Goal: Task Accomplishment & Management: Use online tool/utility

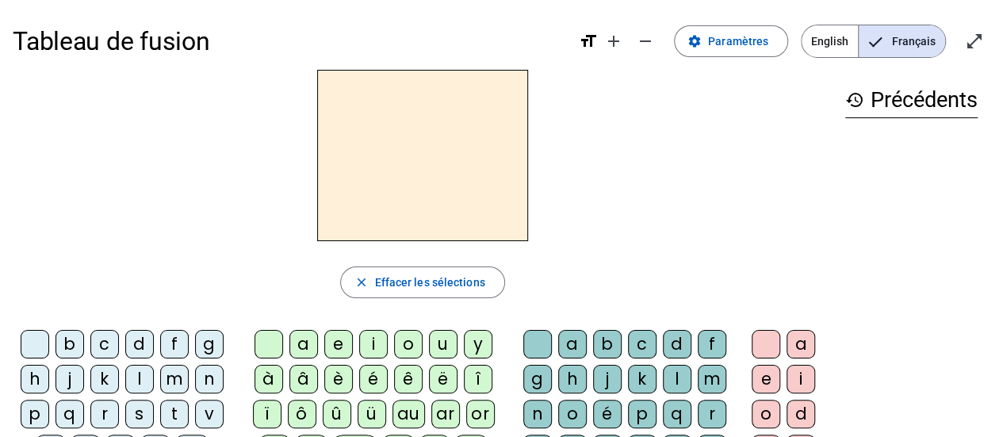
click at [136, 407] on div "s" at bounding box center [139, 414] width 29 height 29
click at [373, 348] on div "i" at bounding box center [373, 344] width 29 height 29
click at [678, 377] on div "l" at bounding box center [677, 379] width 29 height 29
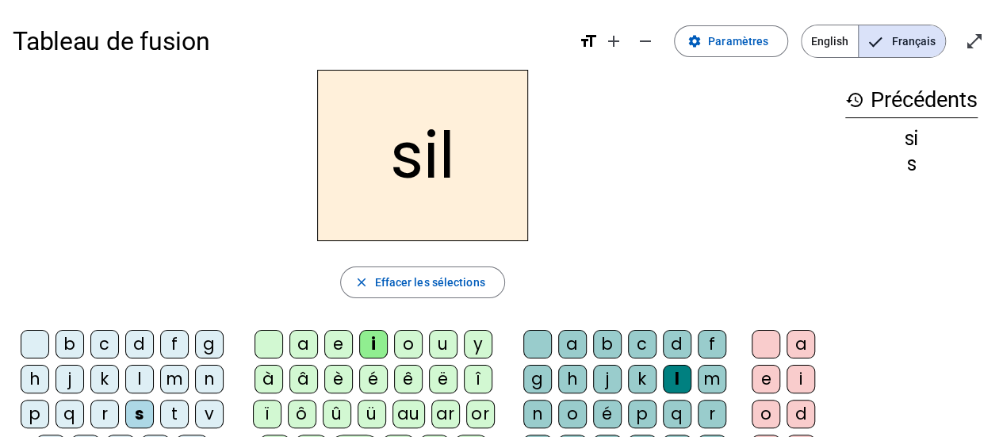
click at [766, 419] on div "o" at bounding box center [766, 414] width 29 height 29
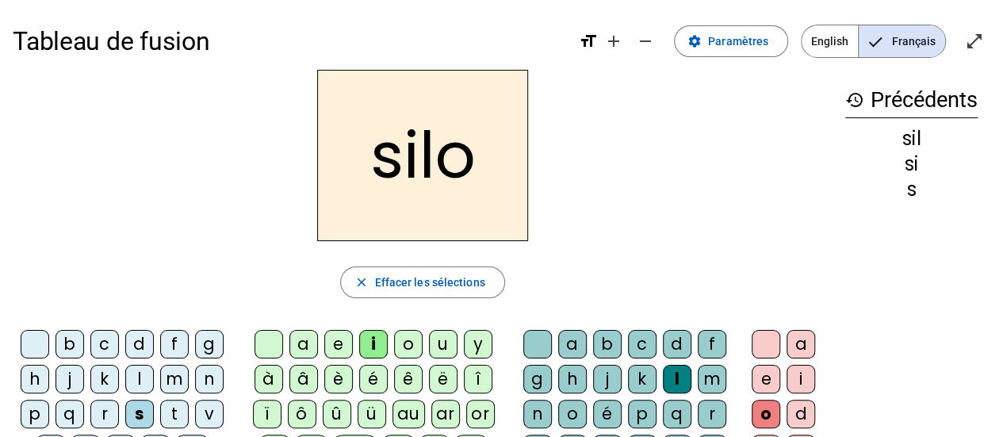
click at [766, 341] on div at bounding box center [766, 344] width 29 height 29
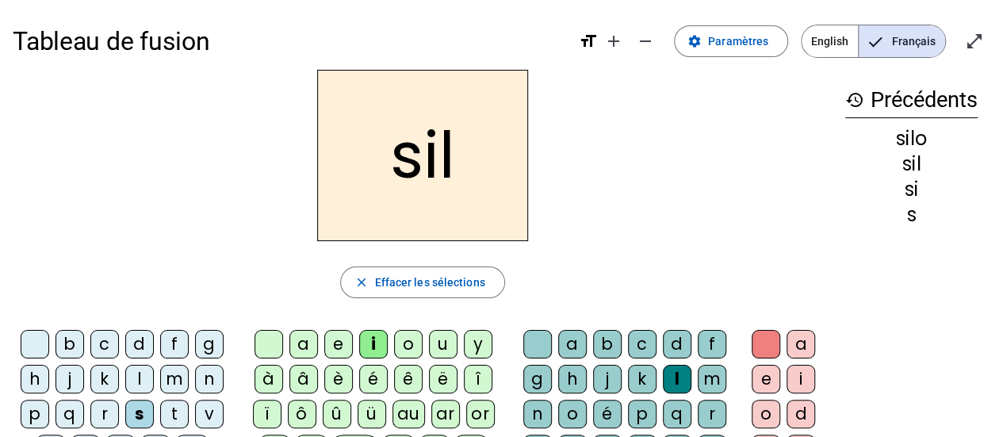
click at [536, 330] on div at bounding box center [537, 344] width 29 height 29
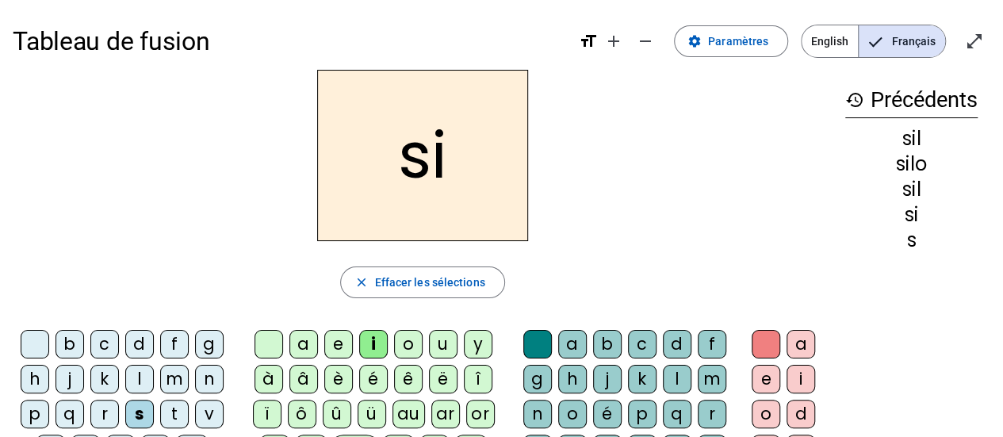
click at [307, 342] on div "a" at bounding box center [303, 344] width 29 height 29
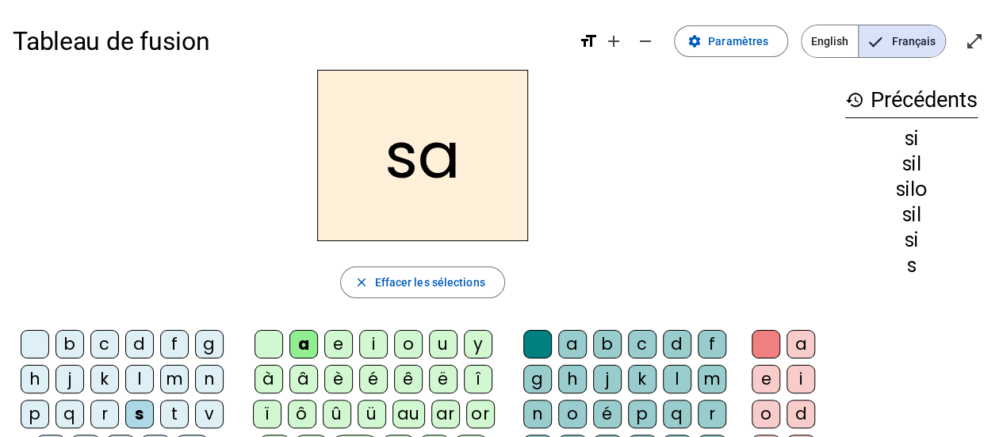
click at [446, 353] on div "u" at bounding box center [443, 344] width 29 height 29
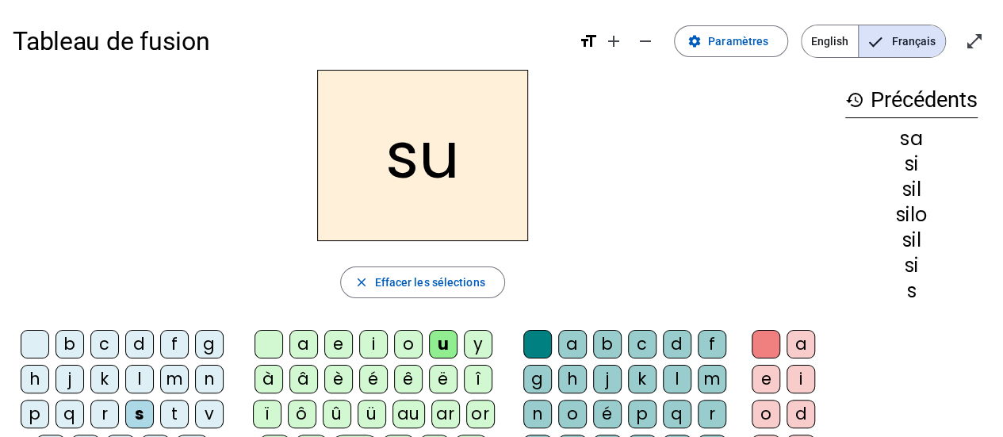
click at [171, 404] on div "t" at bounding box center [174, 414] width 29 height 29
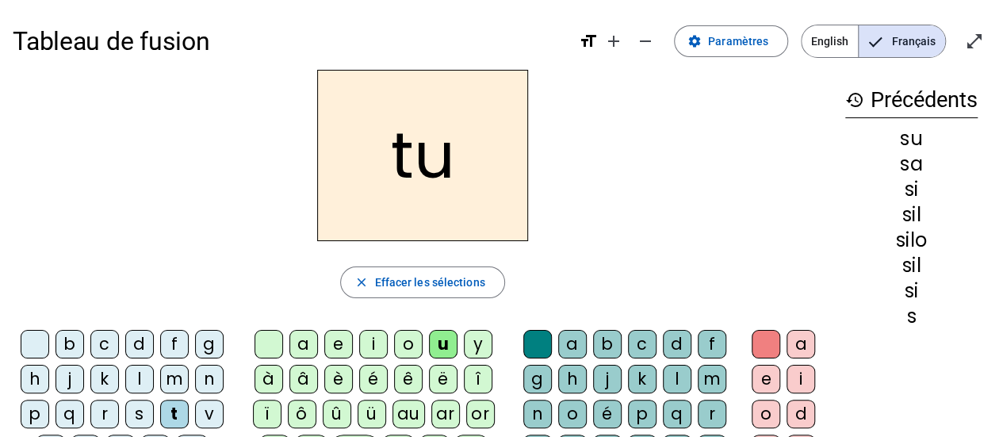
click at [144, 347] on div "d" at bounding box center [139, 344] width 29 height 29
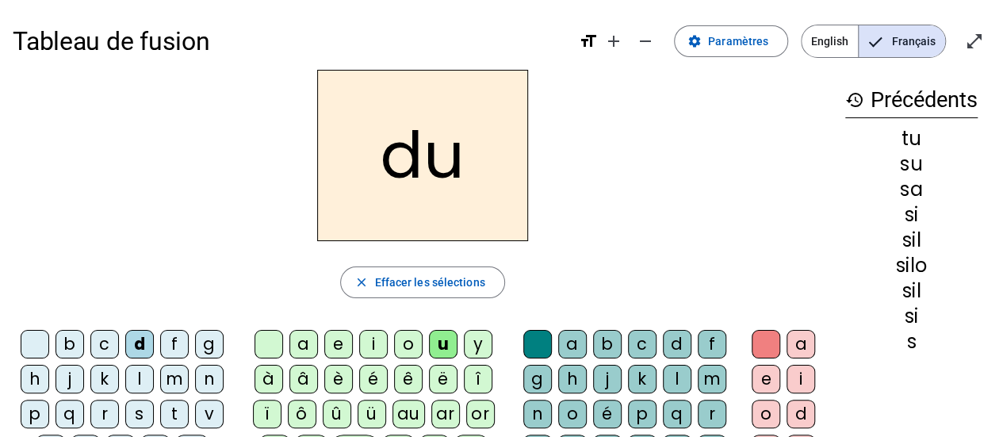
click at [342, 338] on div "e" at bounding box center [338, 344] width 29 height 29
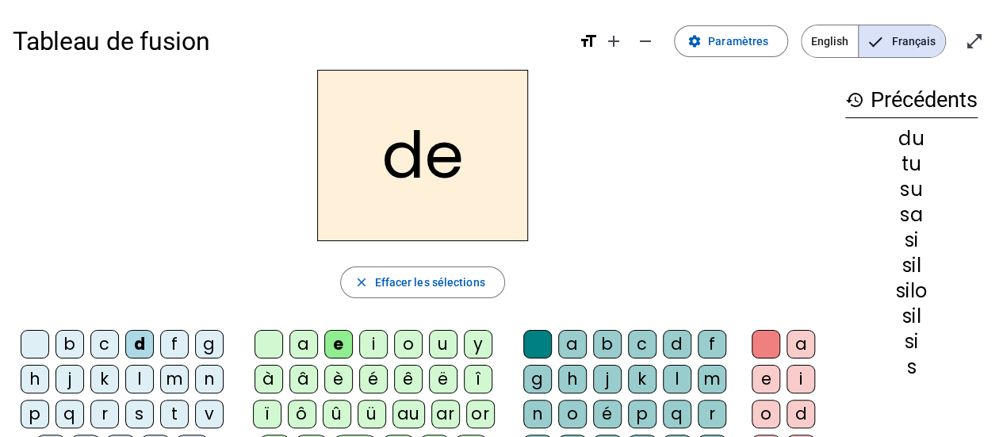
click at [174, 377] on div "m" at bounding box center [174, 379] width 29 height 29
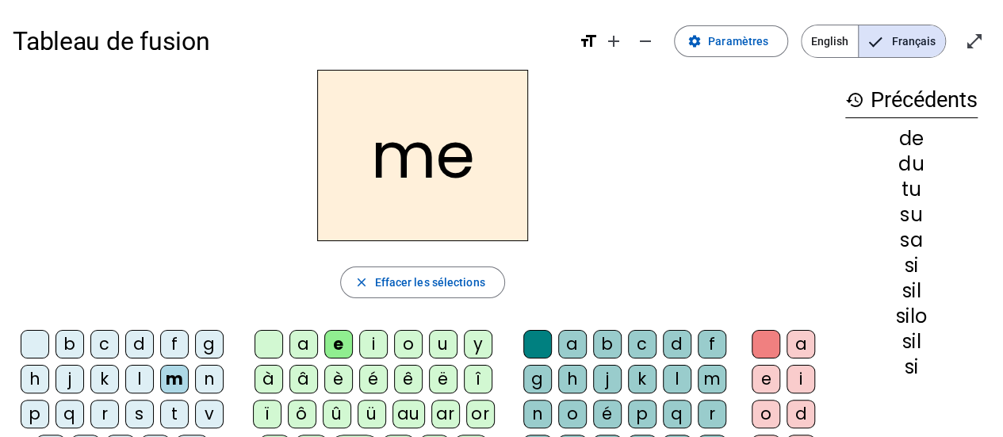
click at [173, 412] on div "t" at bounding box center [174, 414] width 29 height 29
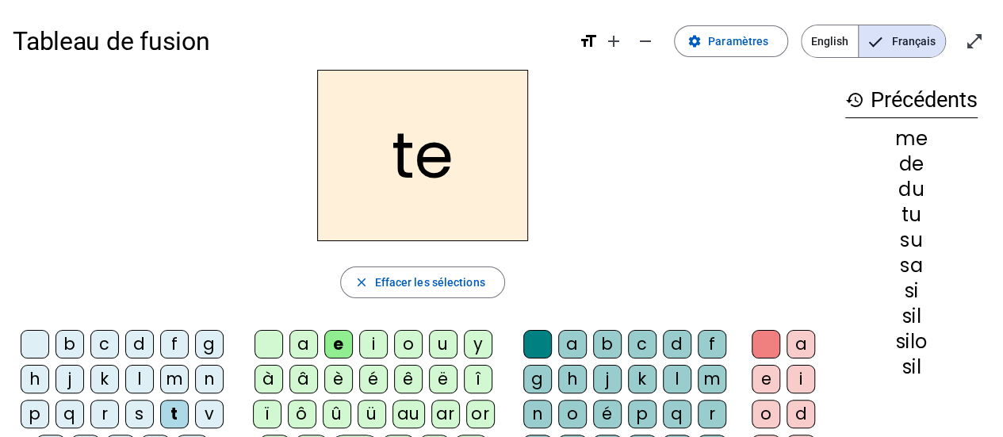
click at [70, 376] on div "j" at bounding box center [70, 379] width 29 height 29
